Goal: Navigation & Orientation: Find specific page/section

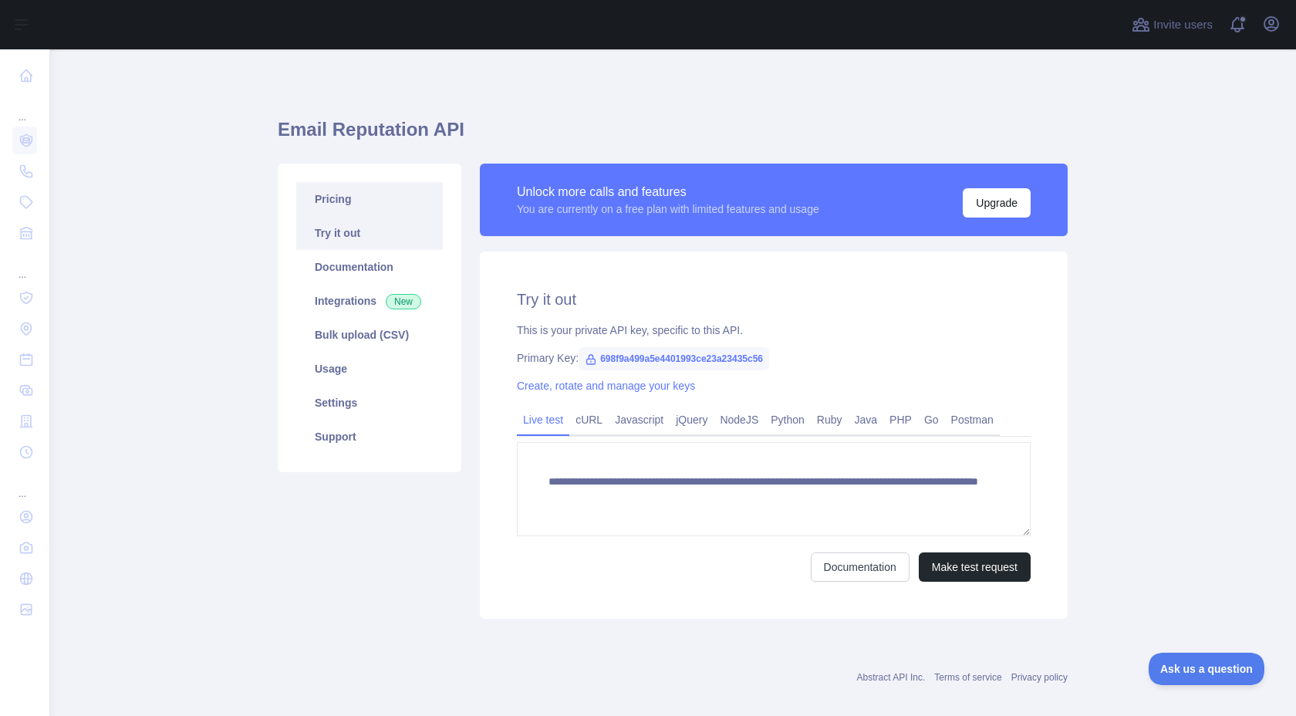
click at [364, 204] on link "Pricing" at bounding box center [369, 199] width 147 height 34
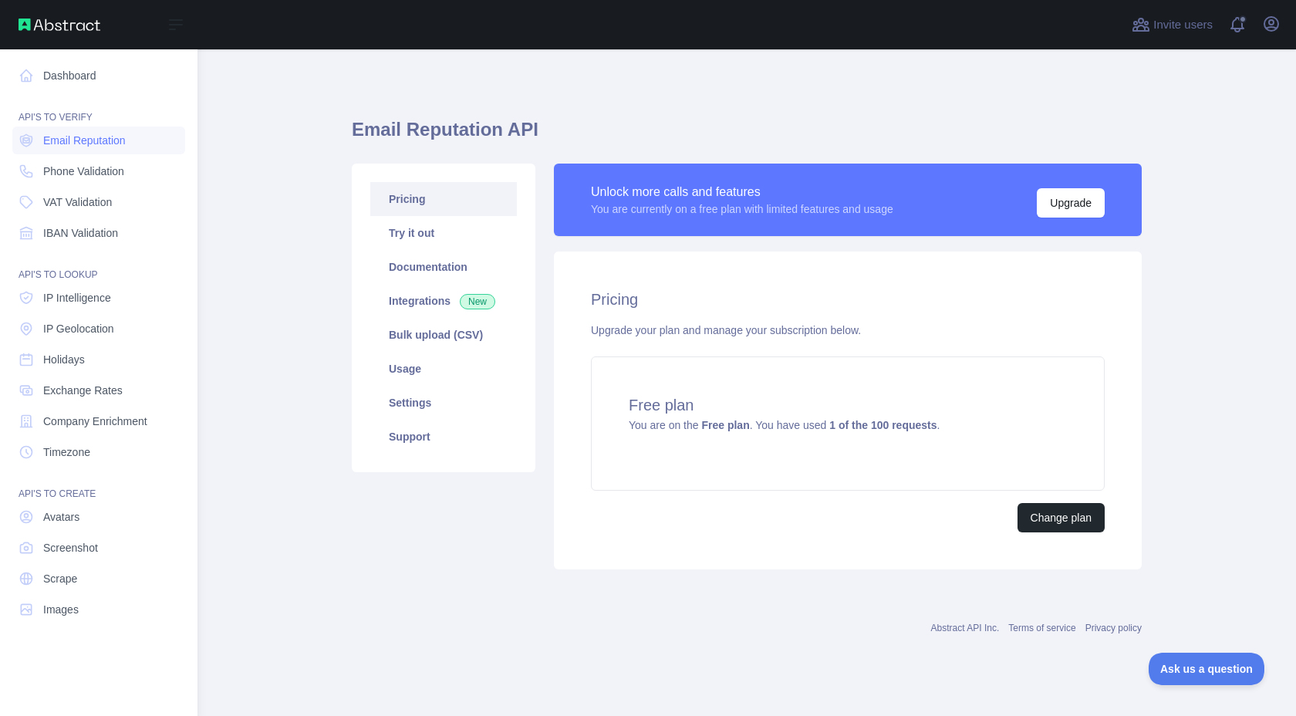
click at [113, 111] on div "API'S TO VERIFY" at bounding box center [98, 108] width 173 height 31
click at [95, 62] on link "Dashboard" at bounding box center [98, 76] width 173 height 28
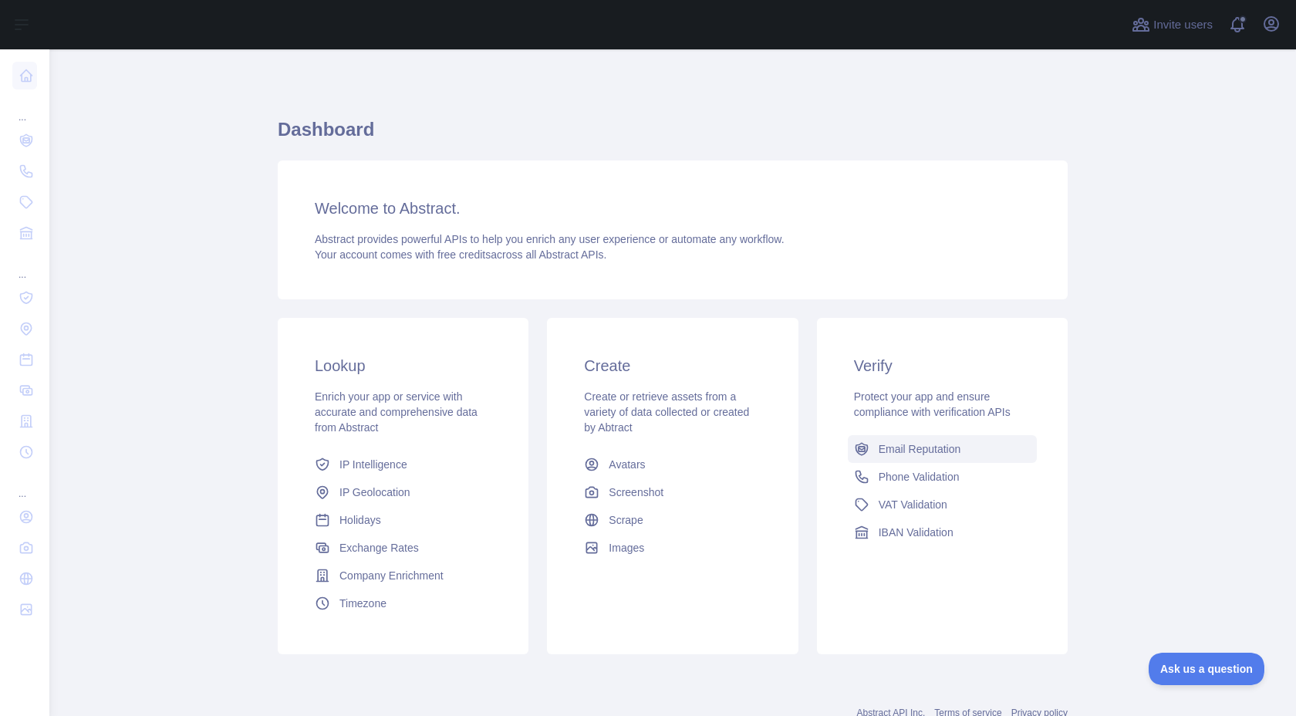
scroll to position [52, 0]
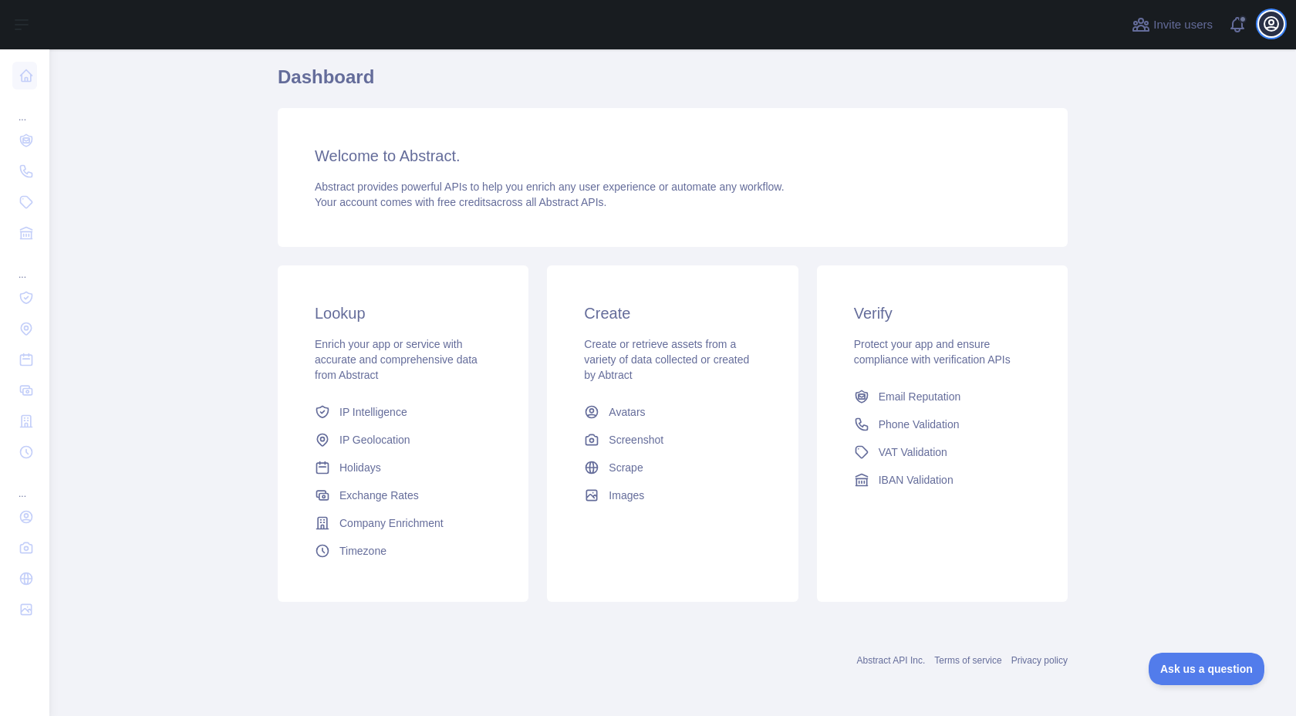
click at [1269, 27] on icon "button" at bounding box center [1271, 24] width 14 height 14
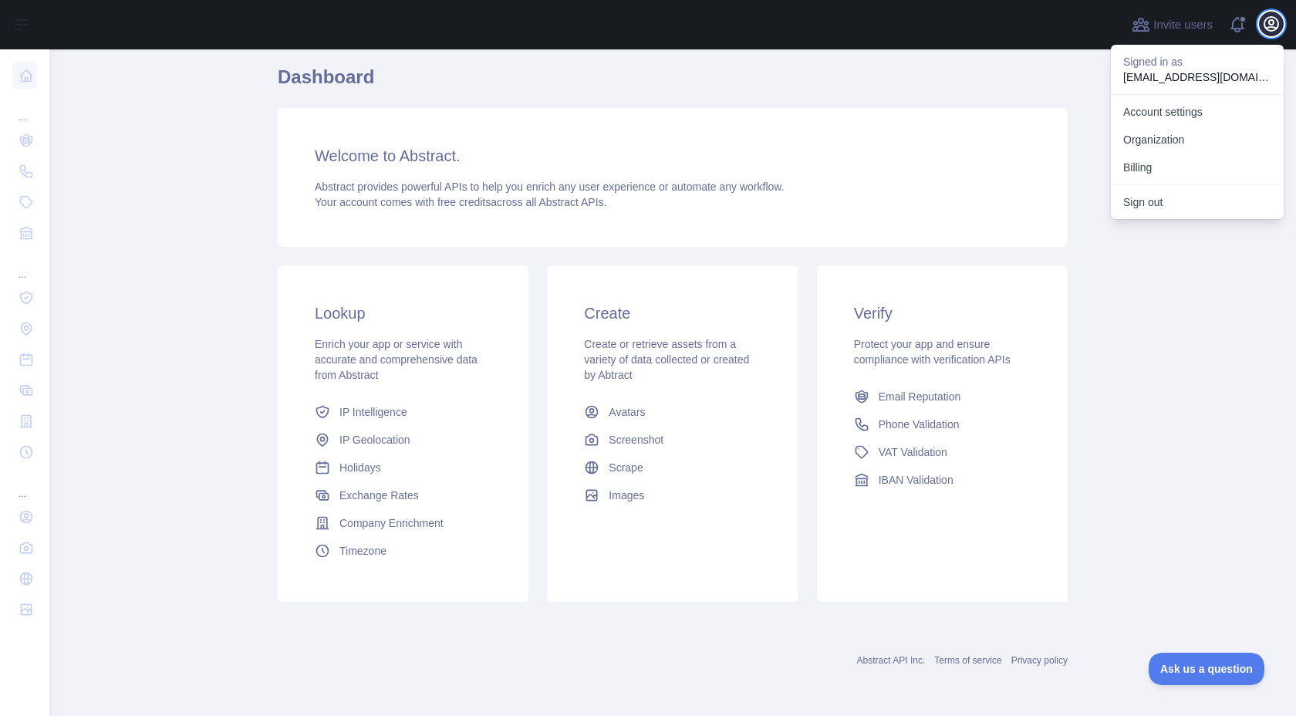
click at [1268, 26] on icon "button" at bounding box center [1271, 24] width 19 height 19
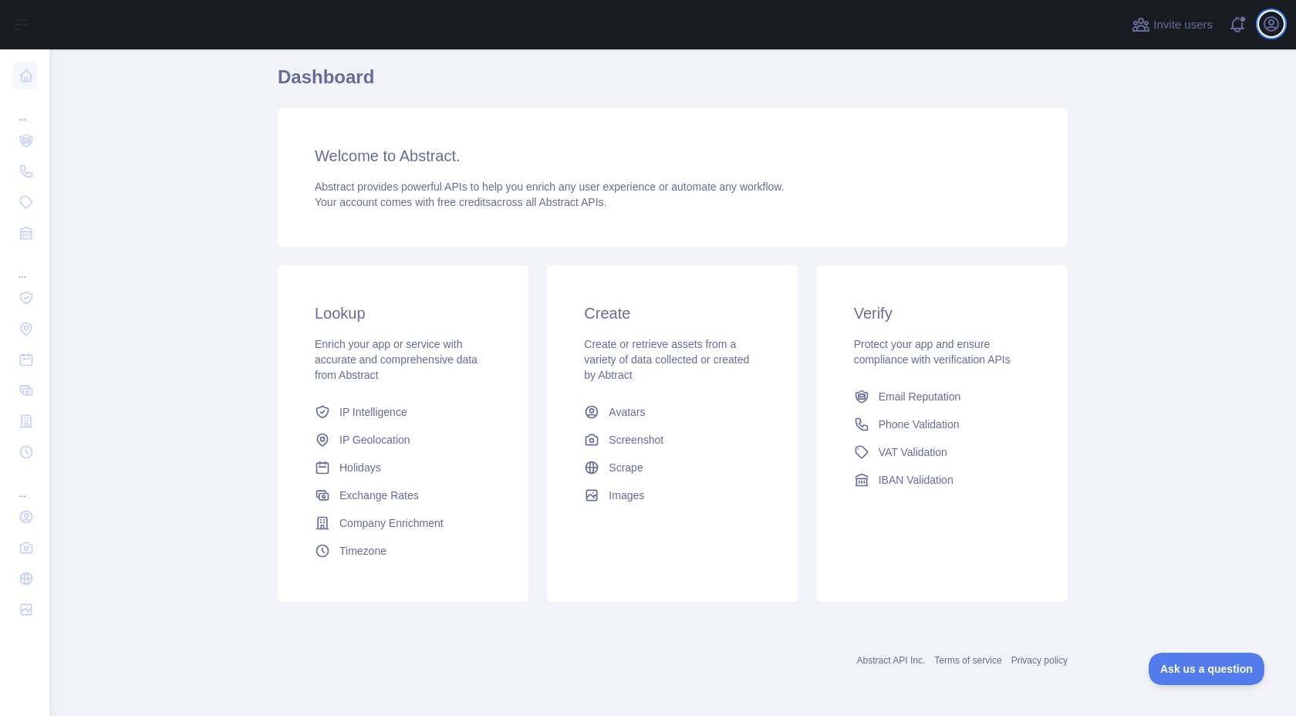
scroll to position [0, 0]
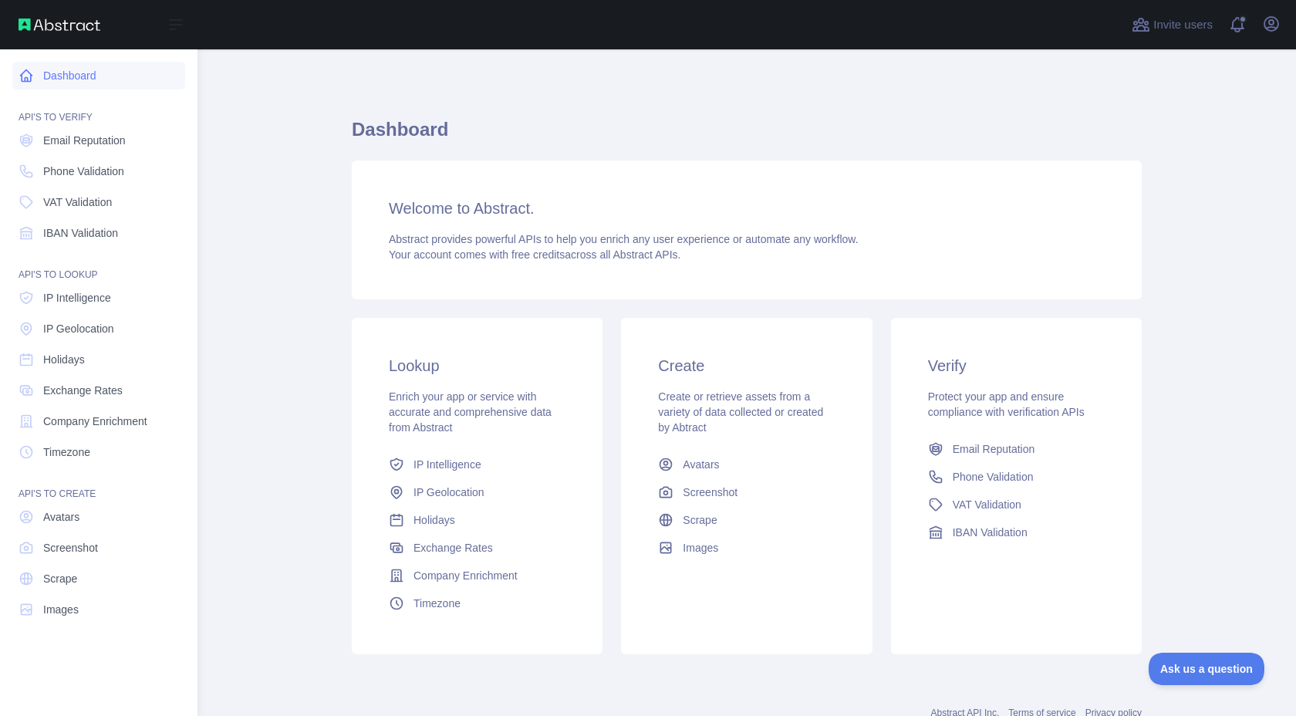
click at [91, 72] on link "Dashboard" at bounding box center [98, 76] width 173 height 28
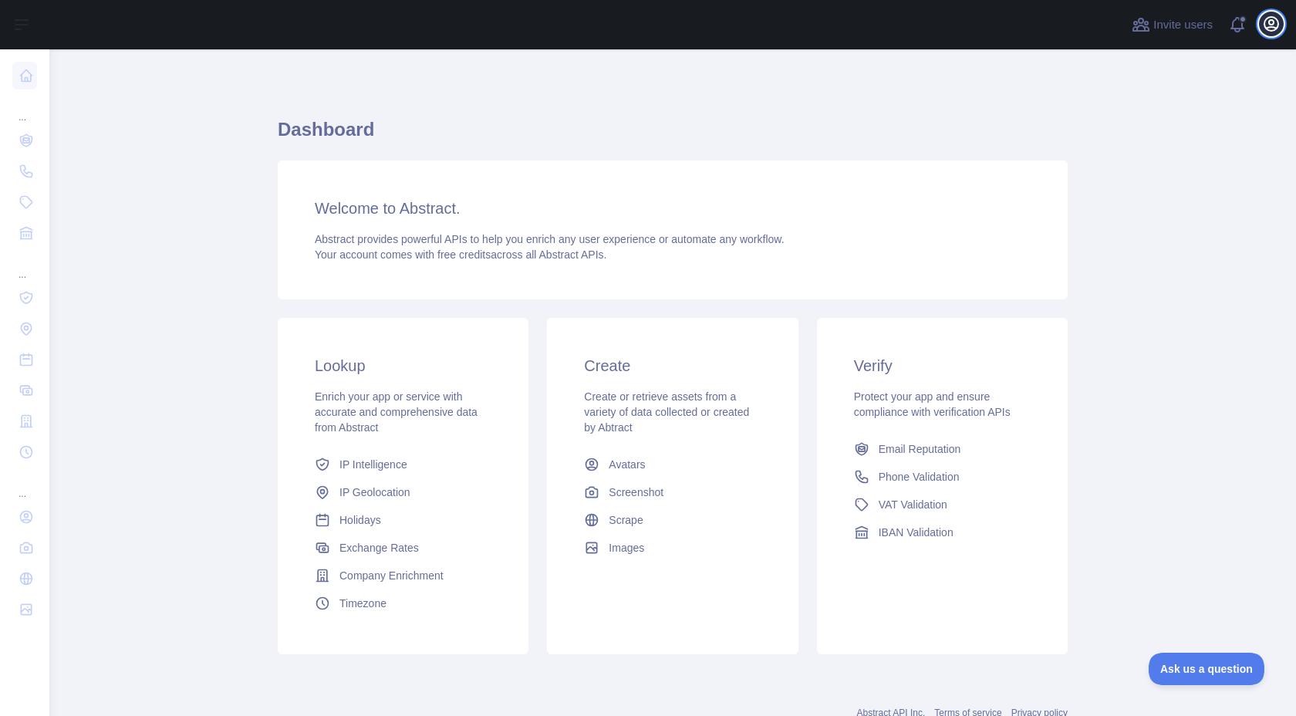
click at [1272, 22] on icon "button" at bounding box center [1271, 24] width 19 height 19
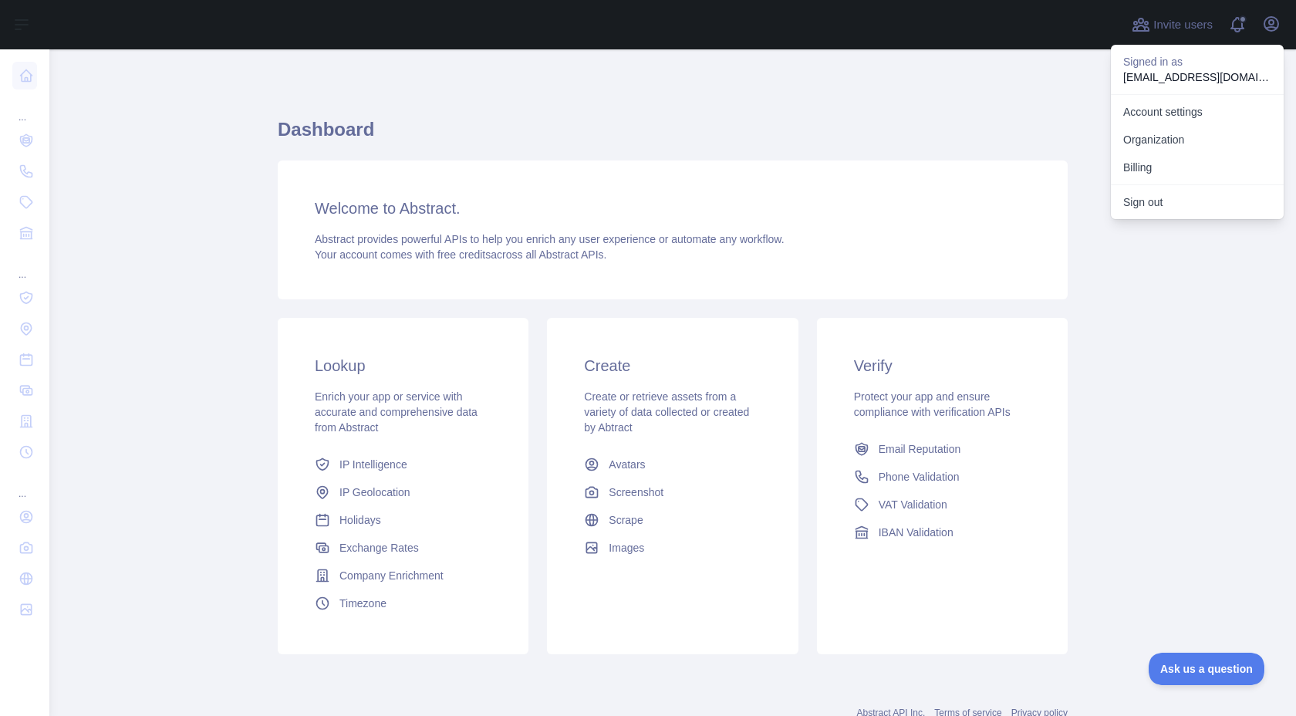
click at [1232, 65] on p "Signed in as" at bounding box center [1197, 61] width 148 height 15
click at [848, 102] on div "Dashboard Welcome to Abstract. Abstract provides powerful APIs to help you enri…" at bounding box center [673, 380] width 790 height 589
